Goal: Task Accomplishment & Management: Manage account settings

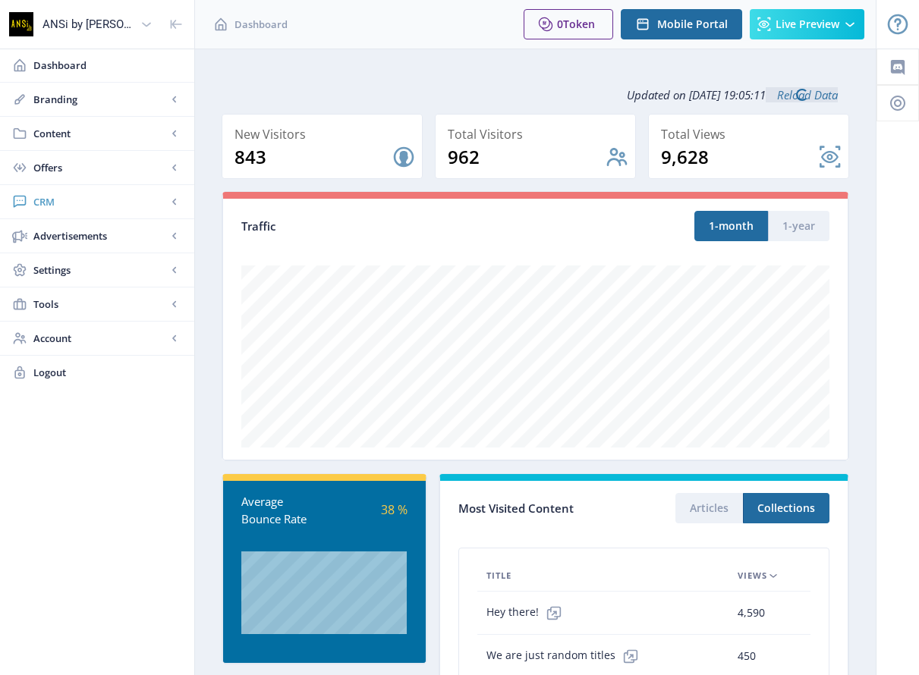
click at [40, 202] on span "CRM" at bounding box center [100, 201] width 134 height 15
click at [55, 231] on span "Readers" at bounding box center [114, 235] width 131 height 15
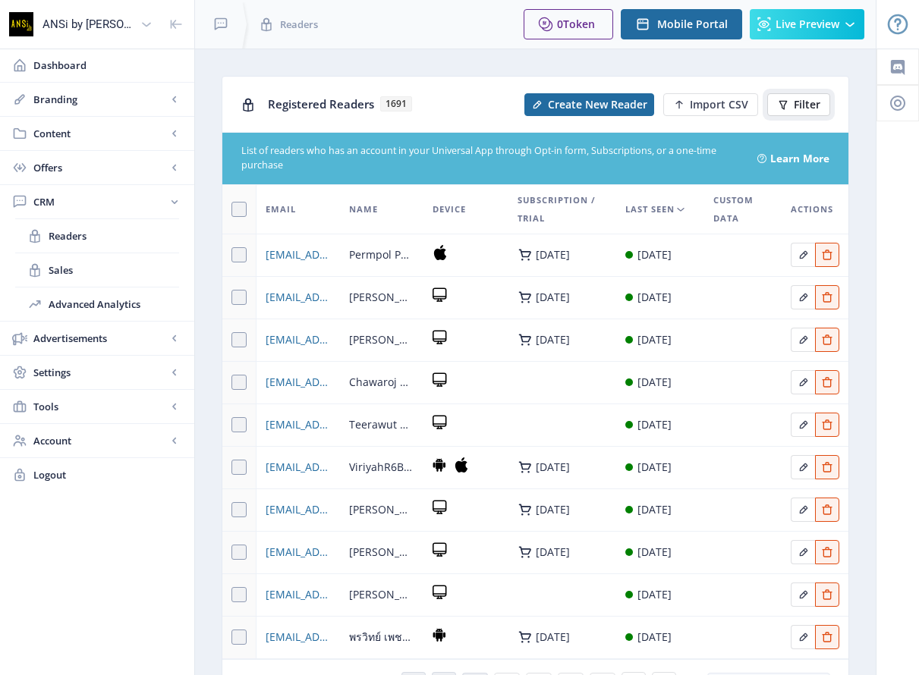
click at [787, 100] on icon at bounding box center [783, 105] width 12 height 12
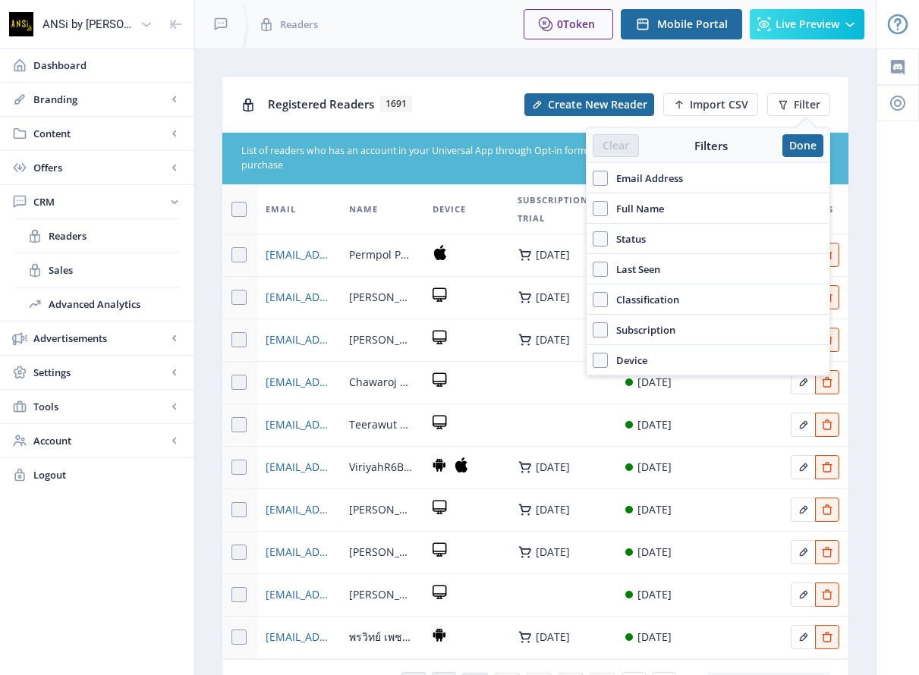
click at [660, 178] on span "Email Address" at bounding box center [645, 178] width 75 height 18
click at [593, 178] on input "Email Address" at bounding box center [593, 178] width 1 height 1
checkbox input "true"
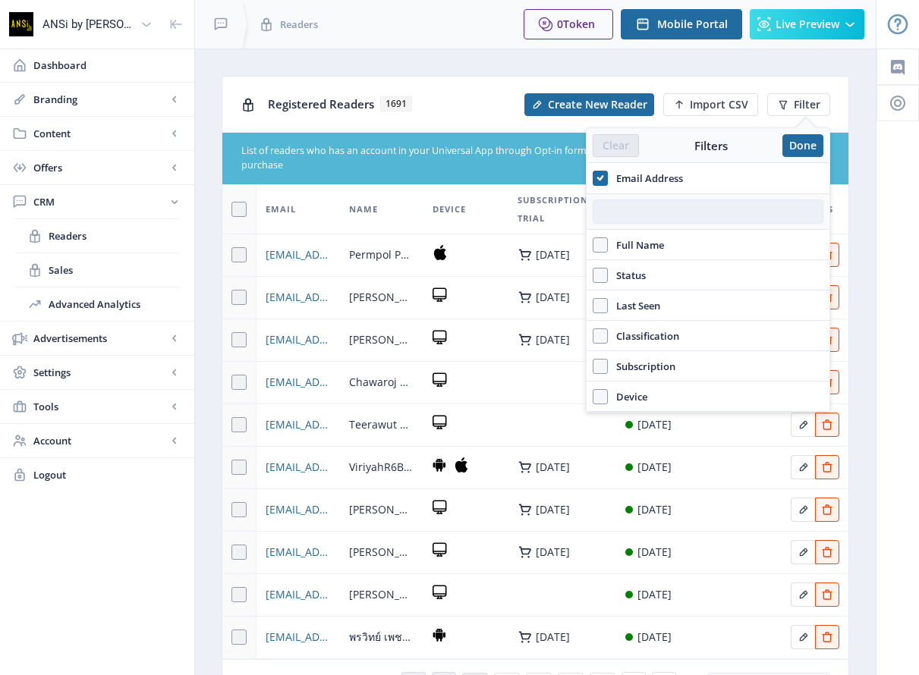
click at [635, 214] on input "text" at bounding box center [708, 212] width 231 height 24
paste input "[EMAIL_ADDRESS][DOMAIN_NAME]"
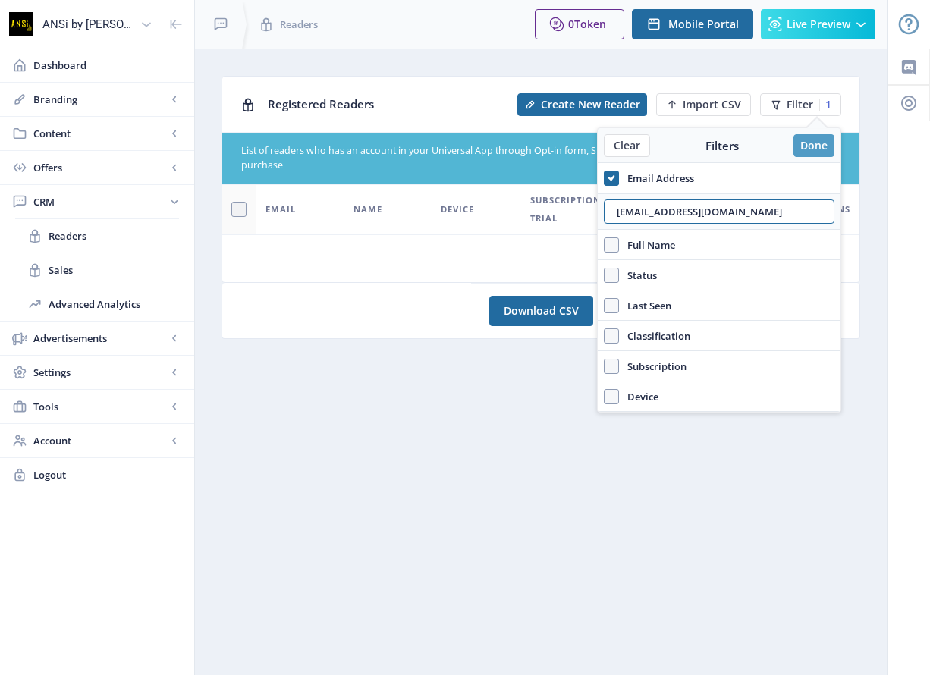
type input "[EMAIL_ADDRESS][DOMAIN_NAME]"
click at [800, 148] on button "Done" at bounding box center [814, 145] width 41 height 23
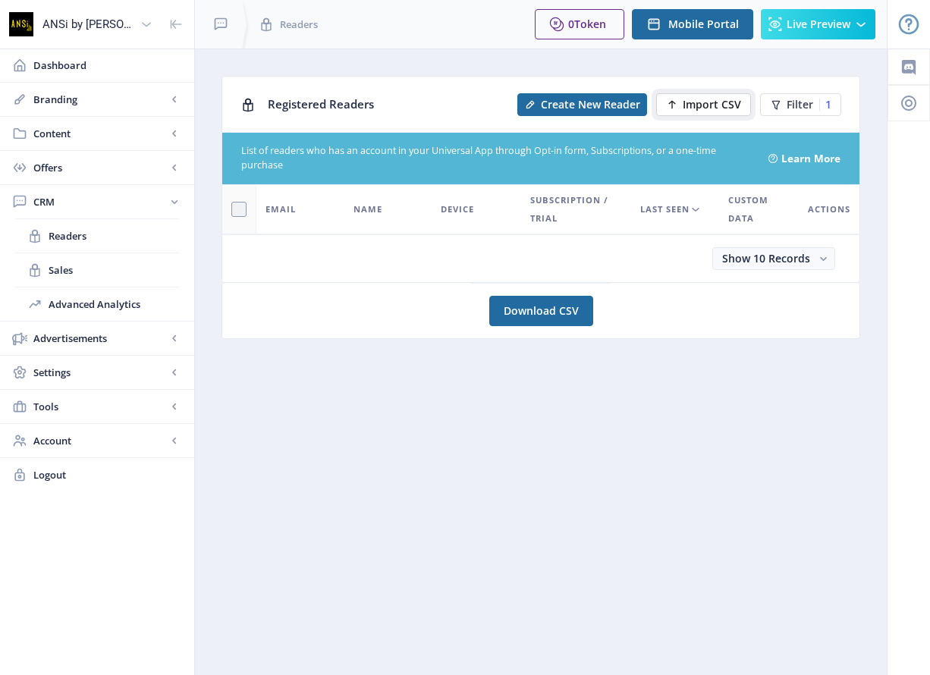
click at [697, 102] on span "Import CSV" at bounding box center [712, 105] width 58 height 12
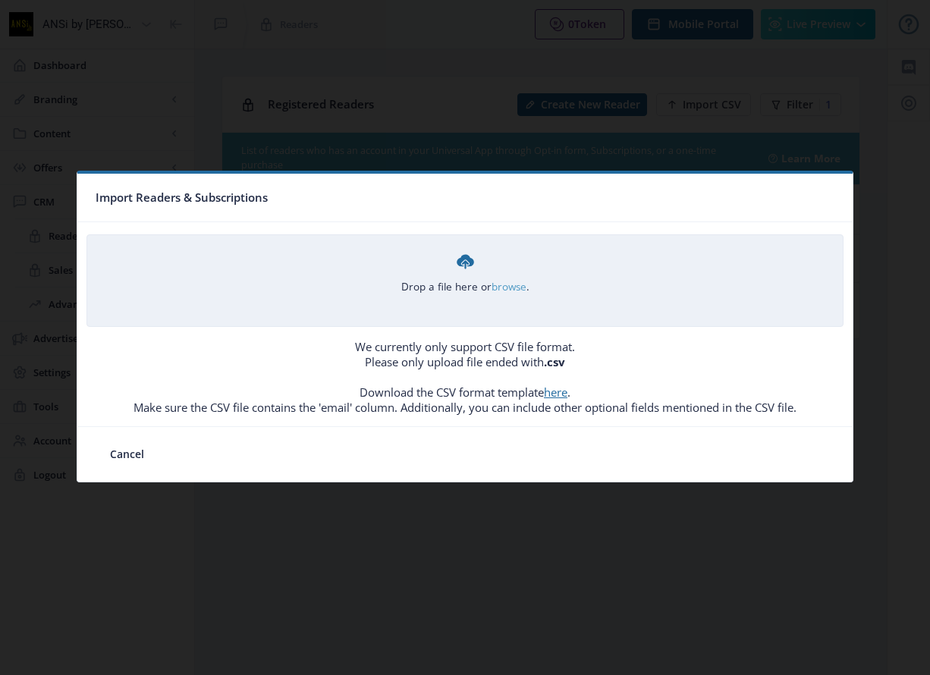
click at [0, 0] on link "browse" at bounding box center [0, 0] width 0 height 0
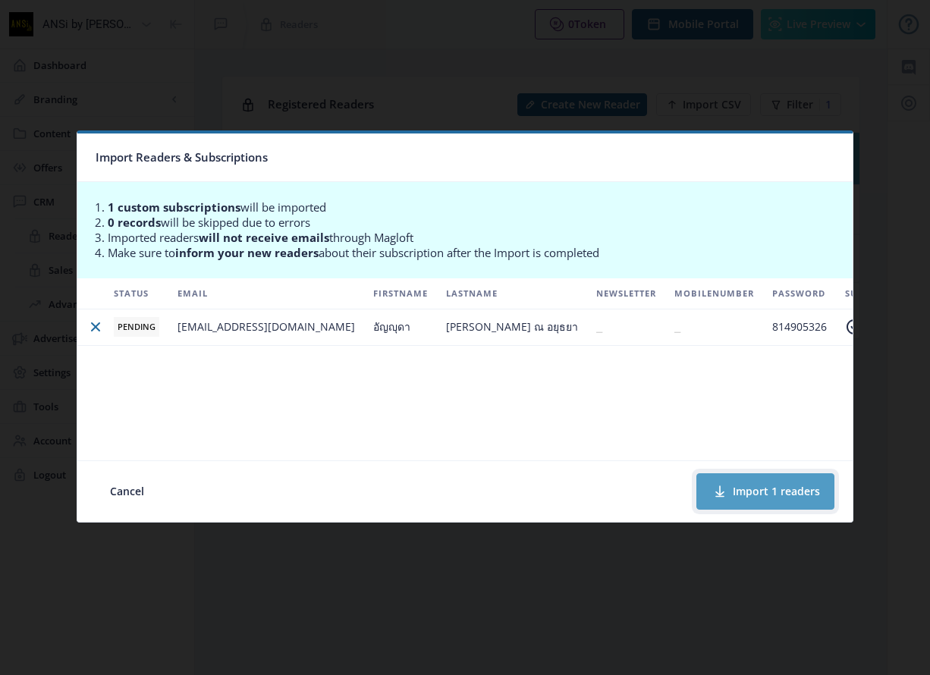
click at [757, 487] on button "Import 1 readers" at bounding box center [766, 492] width 138 height 36
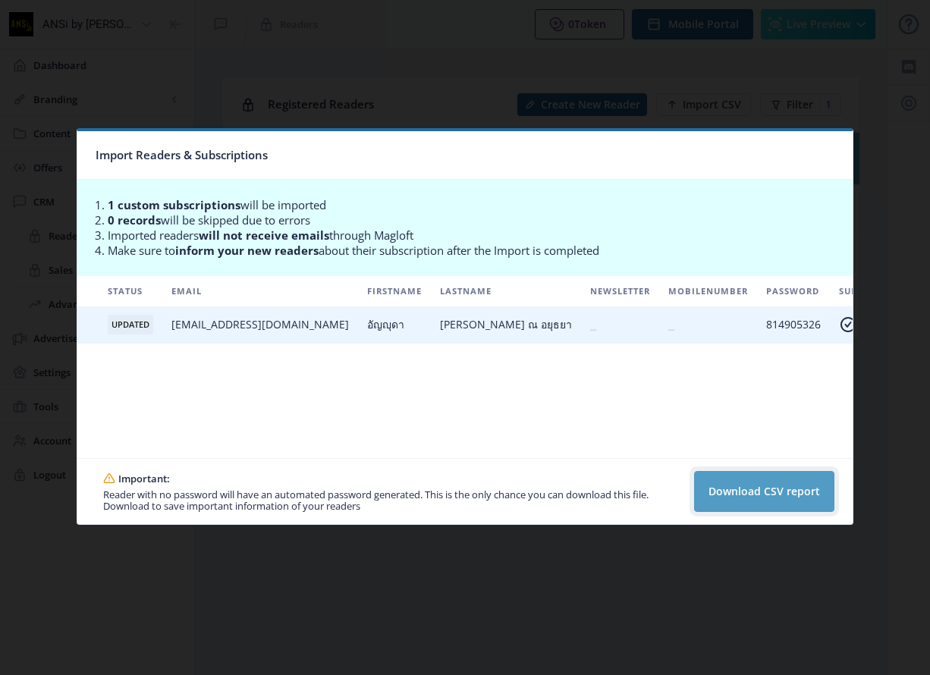
click at [754, 493] on button "Download CSV report" at bounding box center [764, 491] width 140 height 41
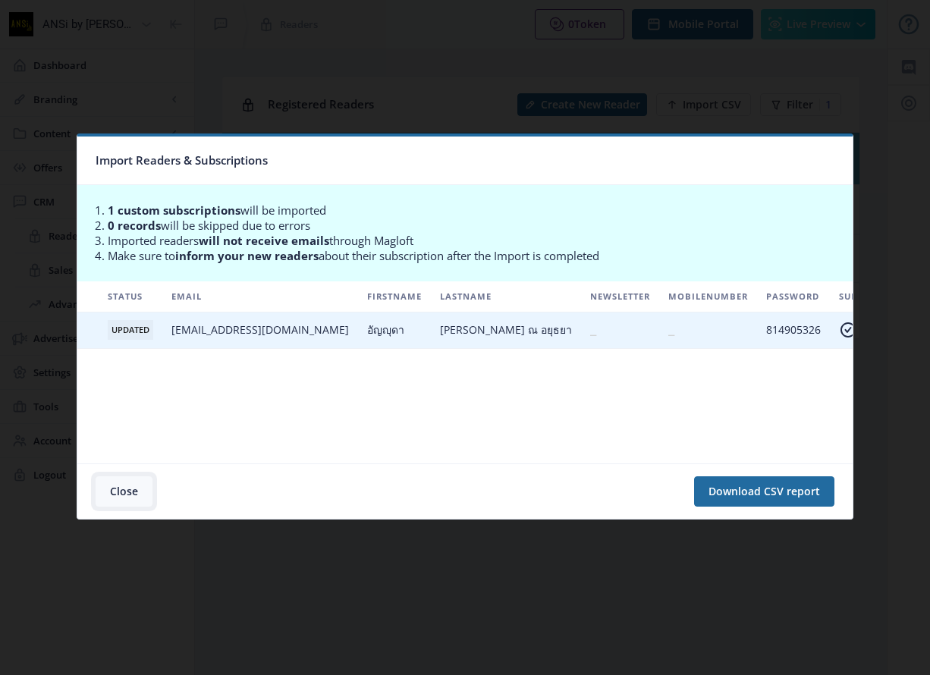
click at [118, 490] on button "Close" at bounding box center [124, 492] width 57 height 30
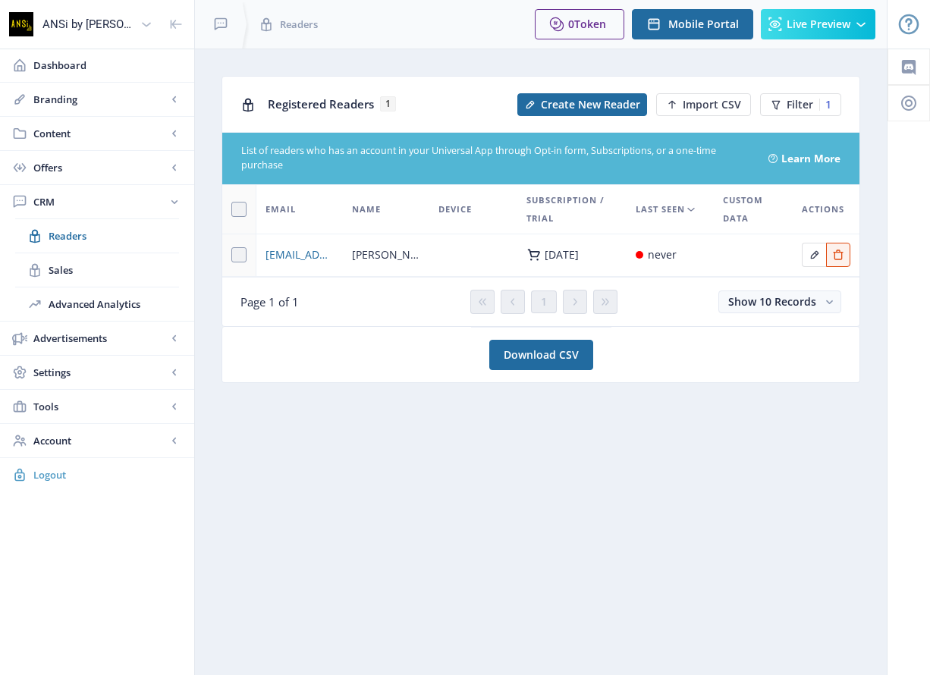
click at [33, 472] on span "Logout" at bounding box center [107, 474] width 149 height 15
